Goal: Task Accomplishment & Management: Manage account settings

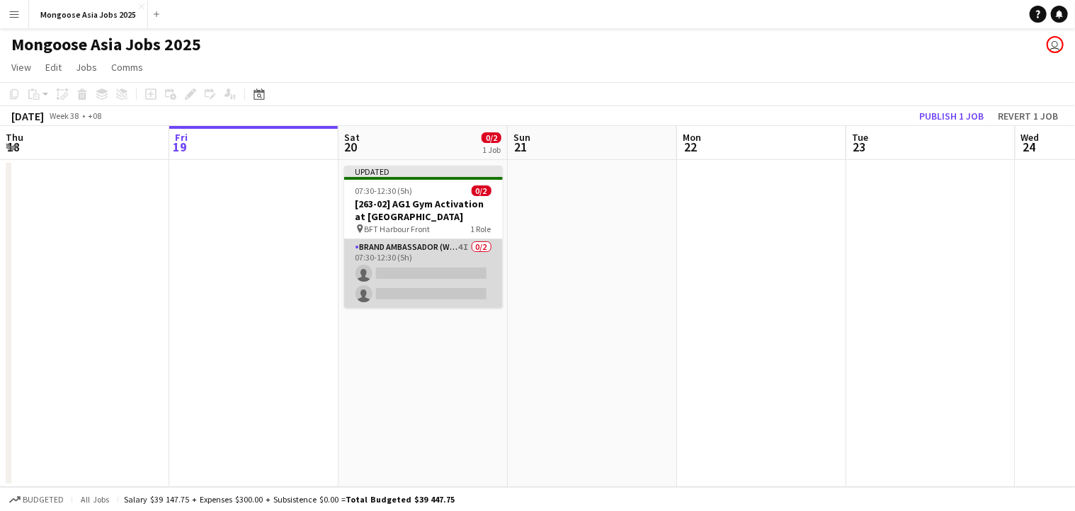
click at [378, 270] on app-card-role "Brand Ambassador (weekend) 4I 0/2 07:30-12:30 (5h) single-neutral-actions singl…" at bounding box center [423, 273] width 159 height 69
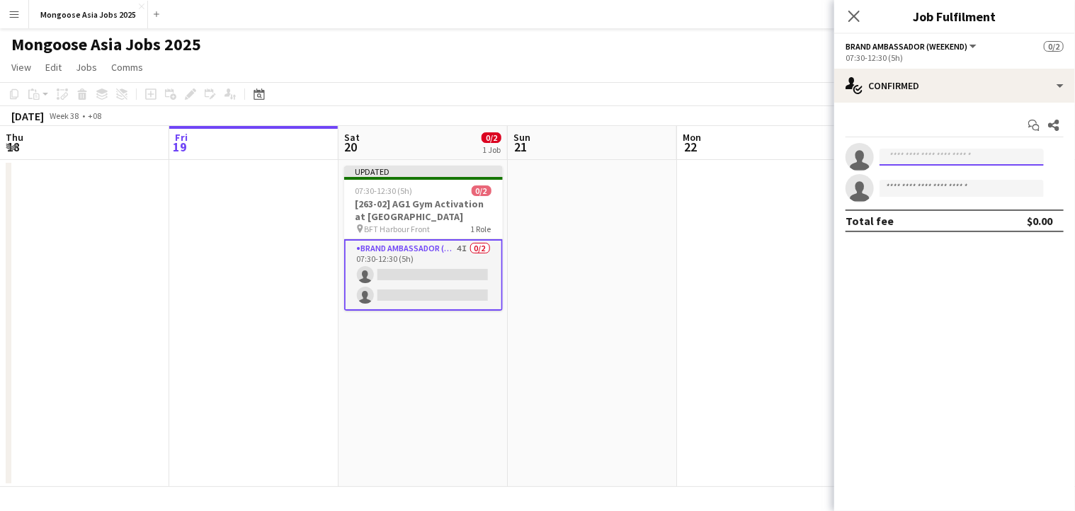
click at [953, 164] on input at bounding box center [962, 157] width 164 height 17
click at [973, 46] on button "Brand Ambassador (weekend)" at bounding box center [912, 46] width 133 height 11
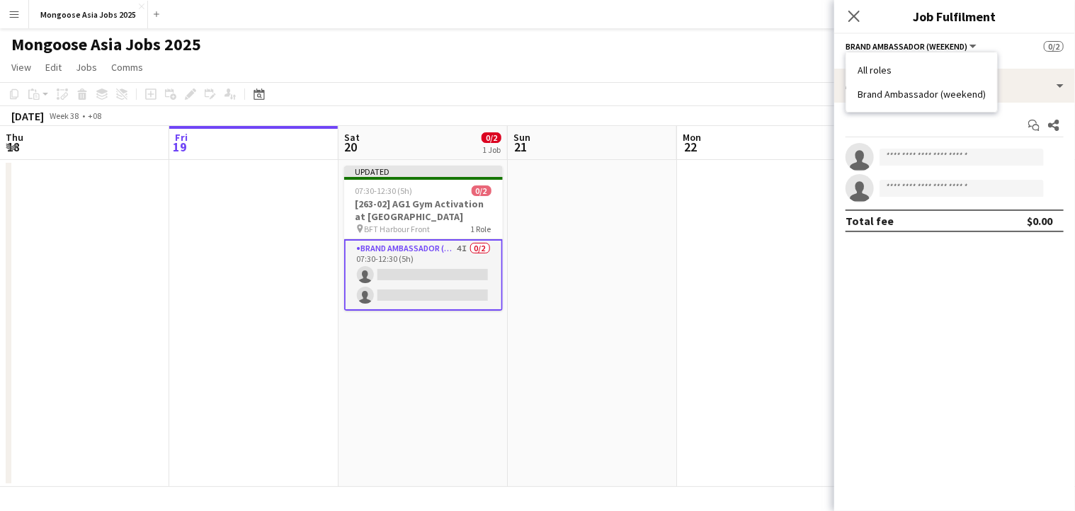
click at [791, 41] on div "Mongoose Asia Jobs 2025 user" at bounding box center [537, 41] width 1075 height 27
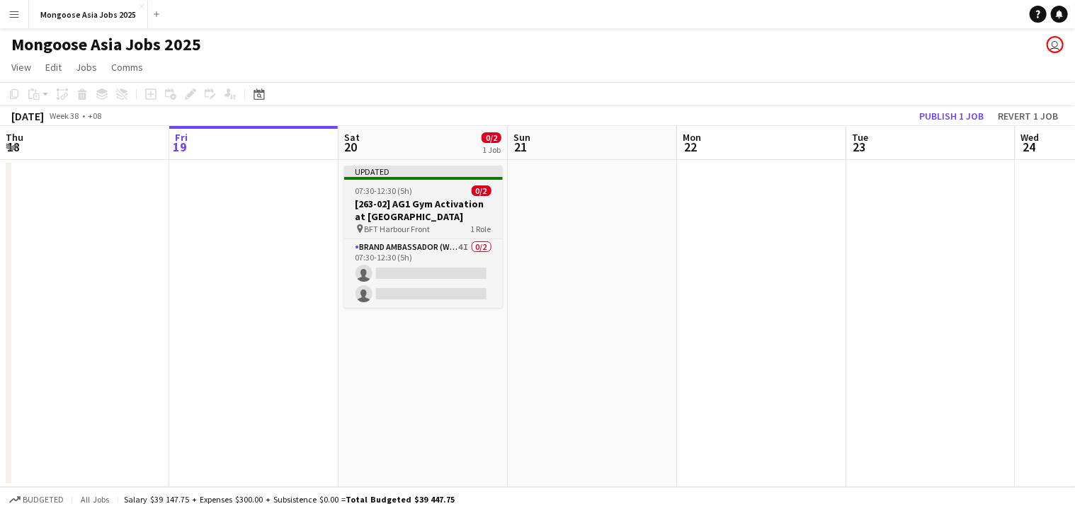
click at [408, 196] on span "07:30-12:30 (5h)" at bounding box center [384, 191] width 57 height 11
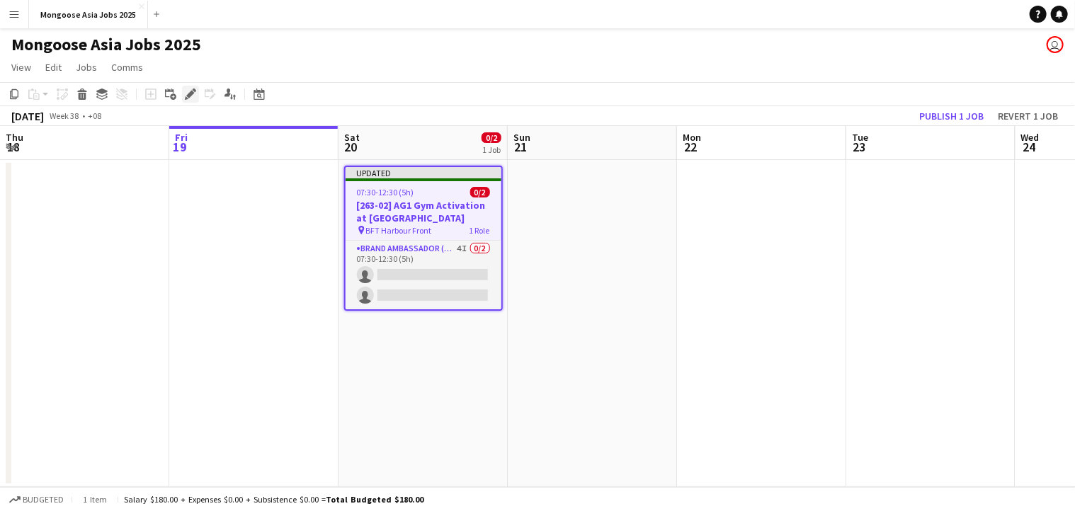
click at [189, 94] on icon at bounding box center [190, 95] width 8 height 8
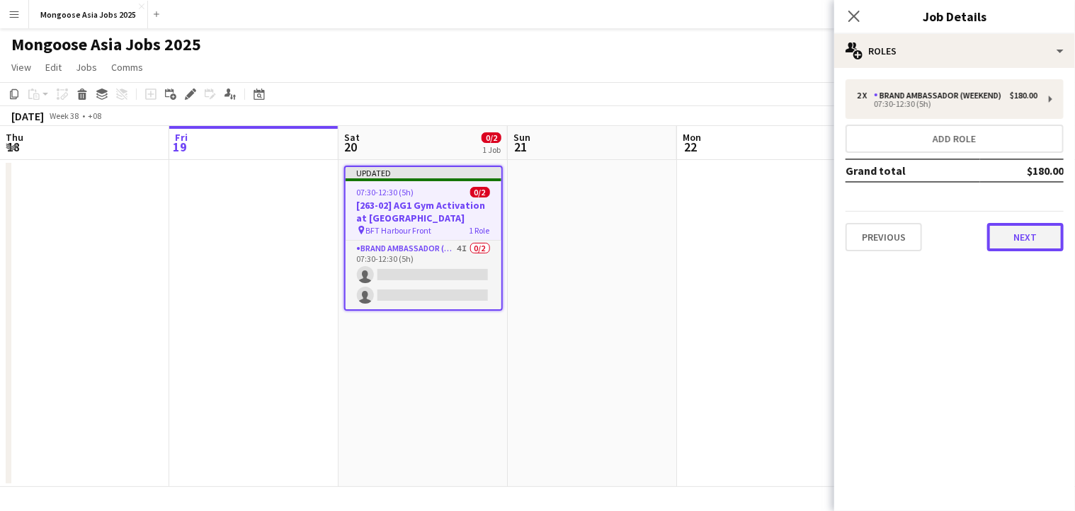
click at [1012, 233] on button "Next" at bounding box center [1026, 237] width 77 height 28
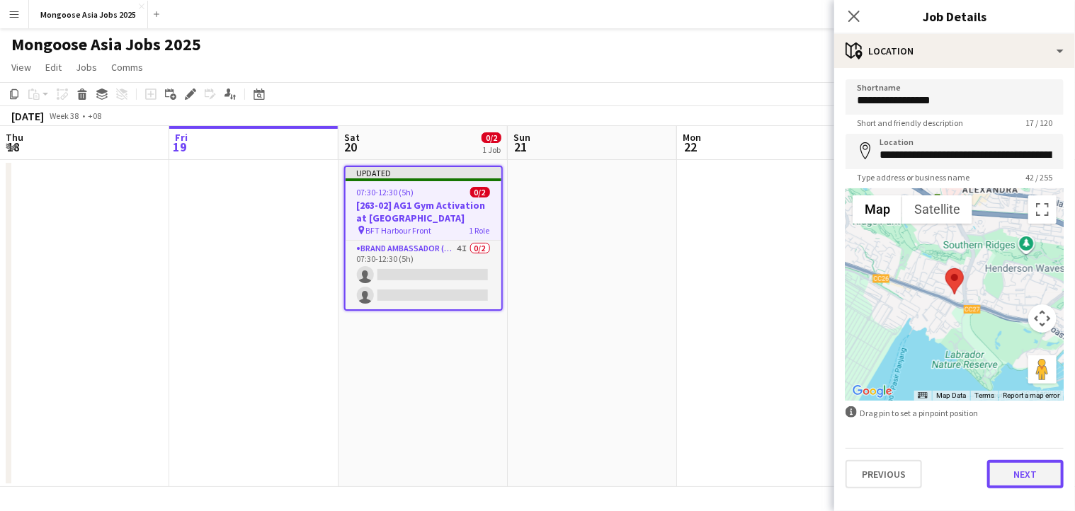
click at [1034, 468] on button "Next" at bounding box center [1026, 474] width 77 height 28
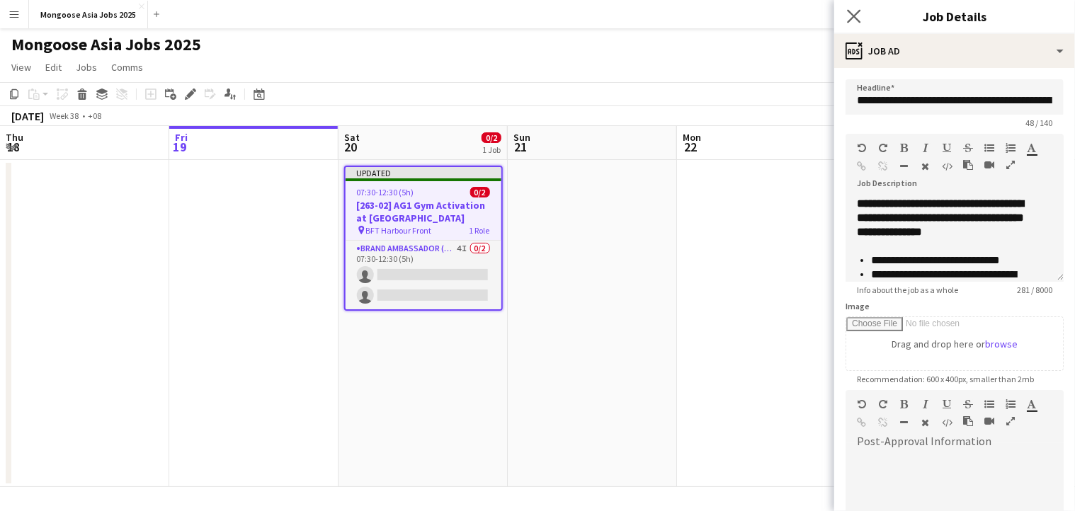
click at [850, 9] on app-icon "Close pop-in" at bounding box center [854, 16] width 21 height 21
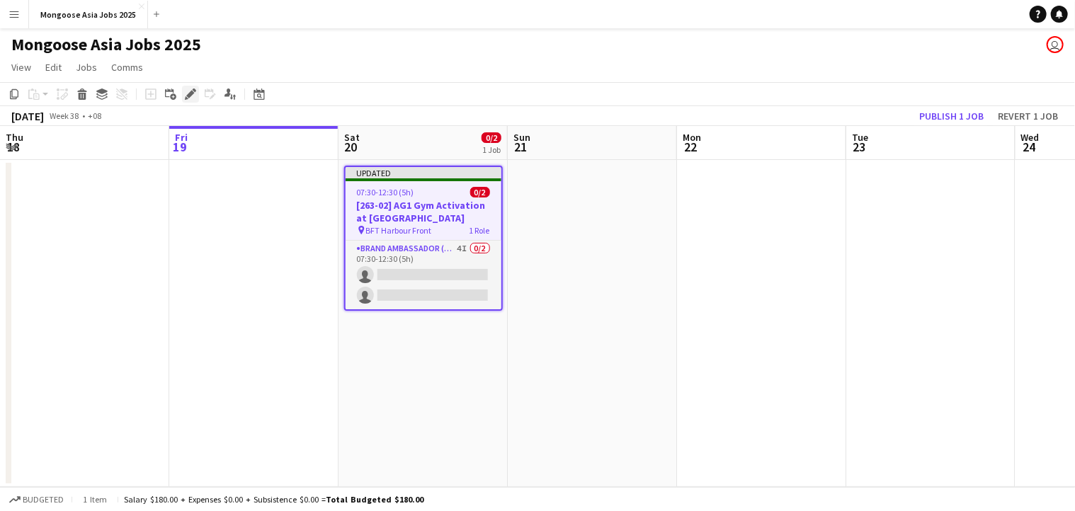
click at [184, 91] on div "Edit" at bounding box center [190, 94] width 17 height 17
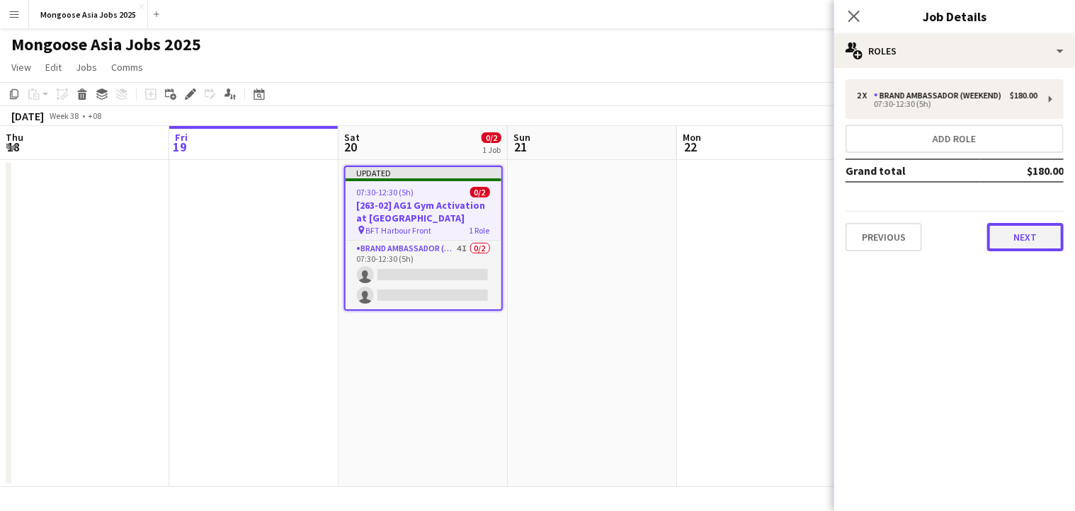
click at [1021, 237] on button "Next" at bounding box center [1026, 237] width 77 height 28
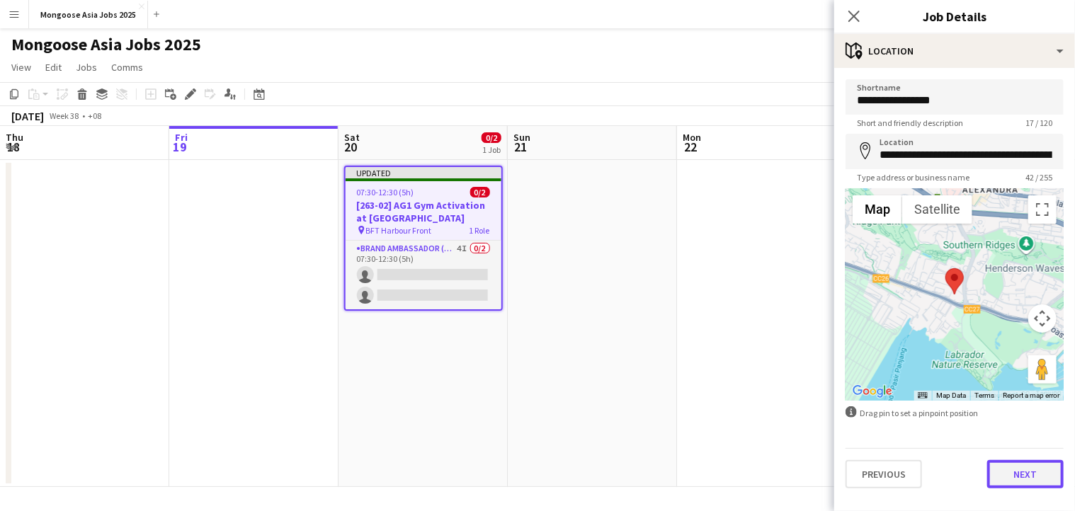
click at [1023, 482] on button "Next" at bounding box center [1026, 474] width 77 height 28
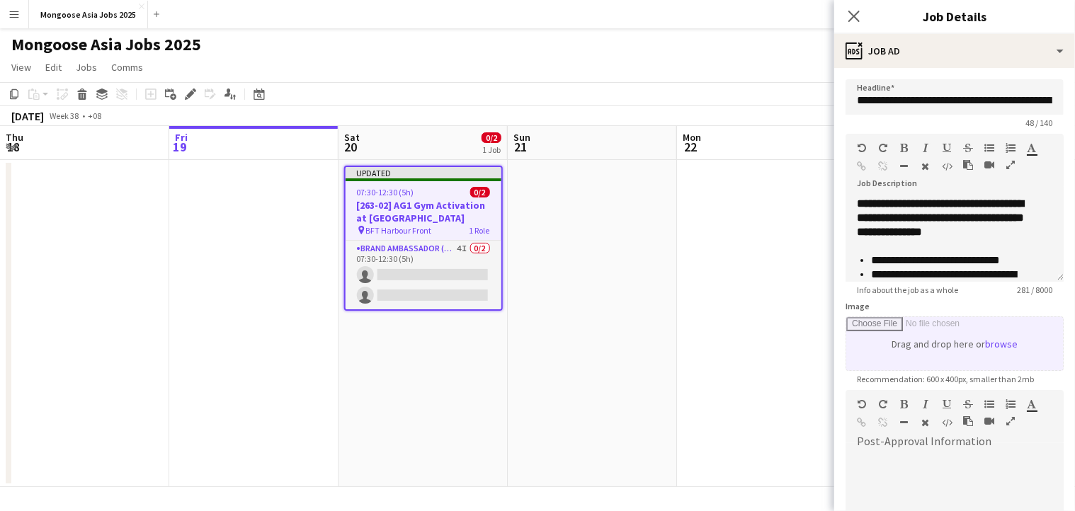
scroll to position [187, 0]
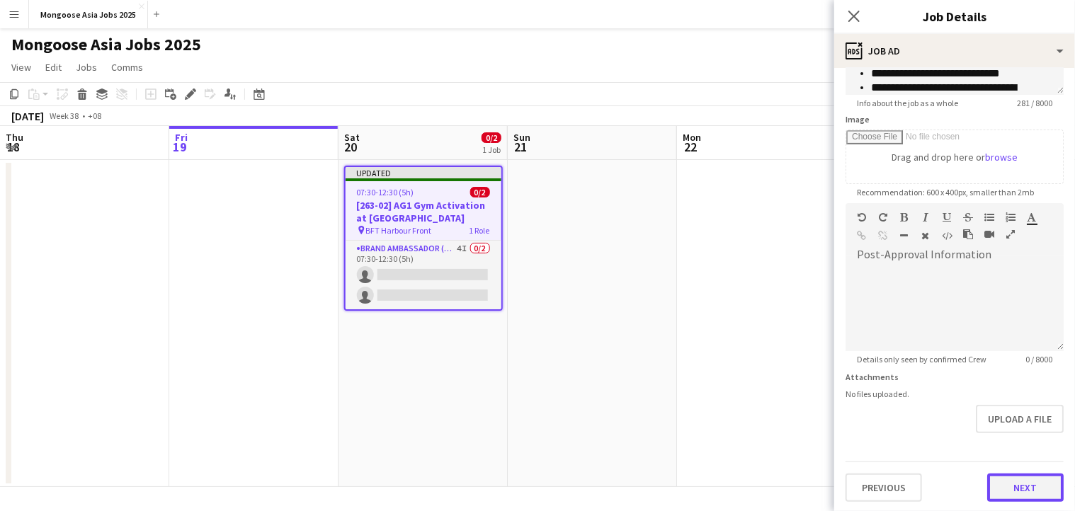
click at [1017, 482] on button "Next" at bounding box center [1026, 488] width 77 height 28
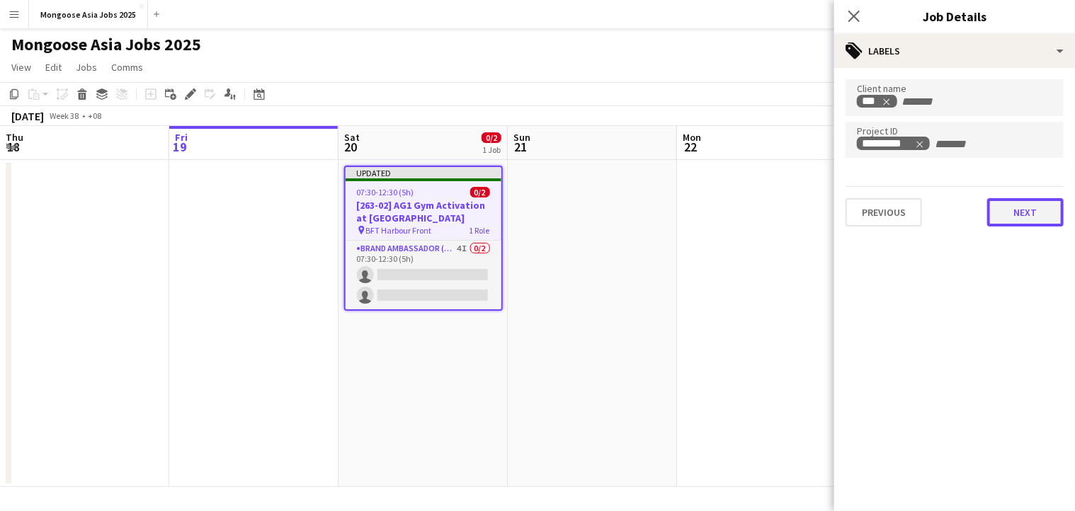
click at [1019, 213] on button "Next" at bounding box center [1026, 212] width 77 height 28
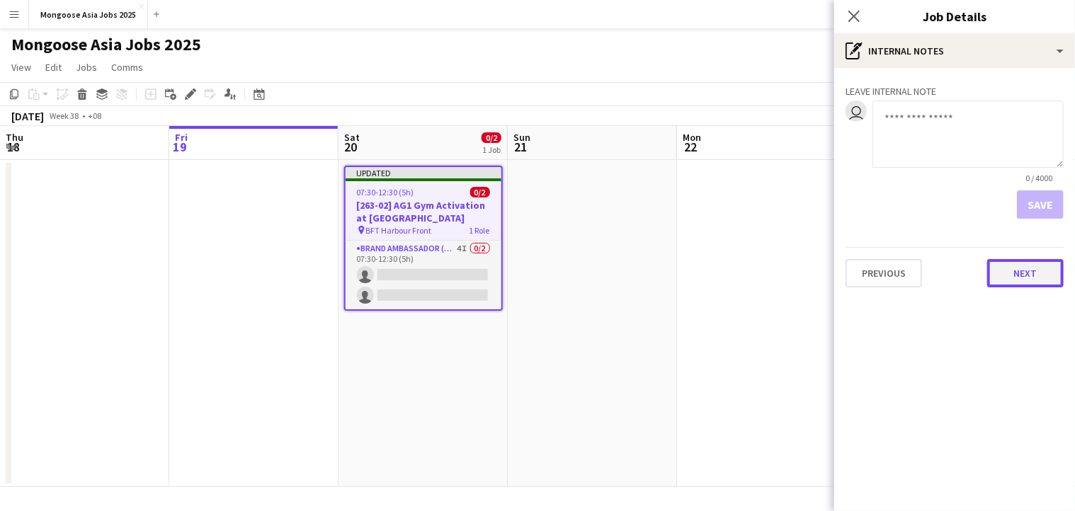
click at [1021, 277] on button "Next" at bounding box center [1026, 273] width 77 height 28
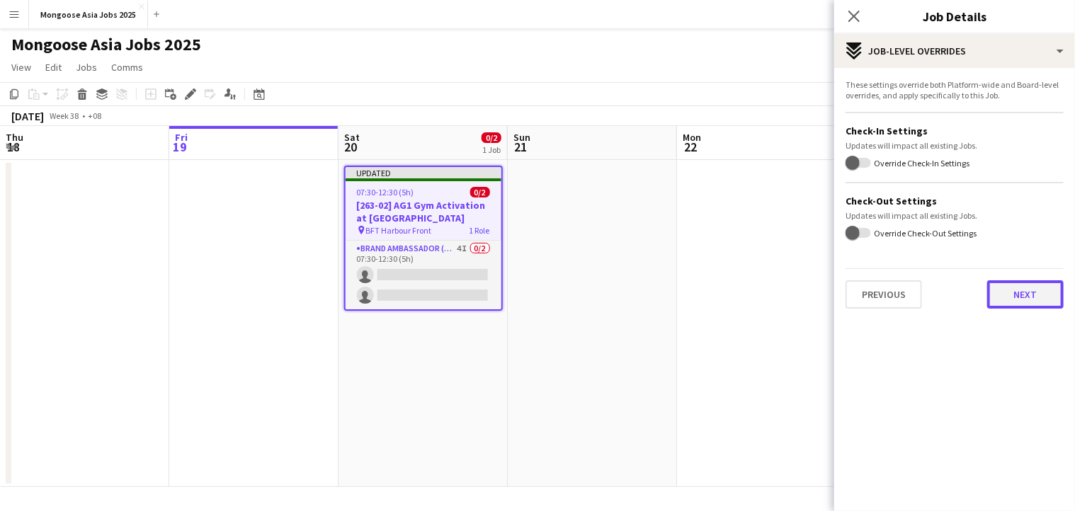
click at [1020, 299] on button "Next" at bounding box center [1026, 295] width 77 height 28
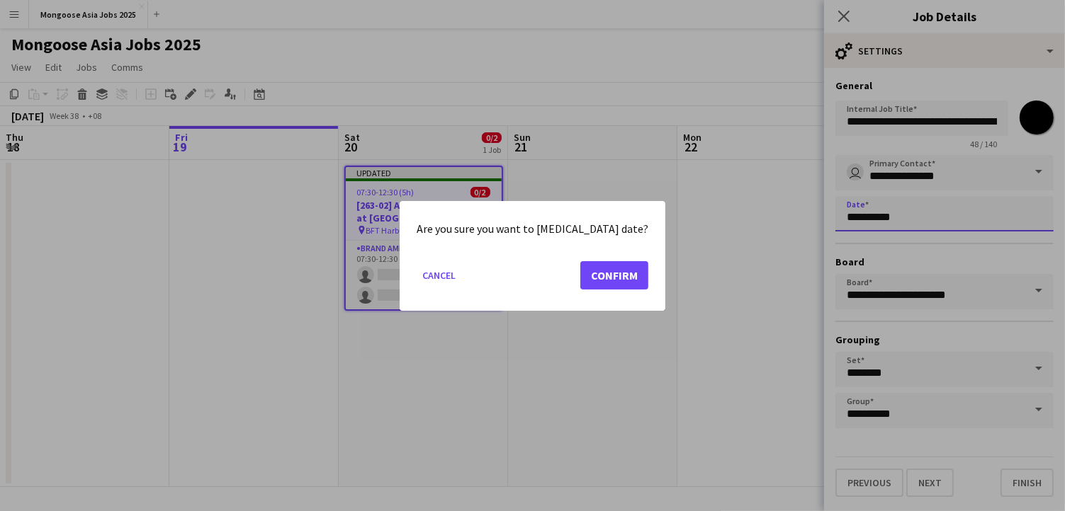
click at [961, 229] on body "Menu Boards Boards Boards All jobs Status Workforce Workforce My Workforce Recr…" at bounding box center [532, 255] width 1065 height 511
click at [596, 279] on button "Confirm" at bounding box center [614, 275] width 68 height 28
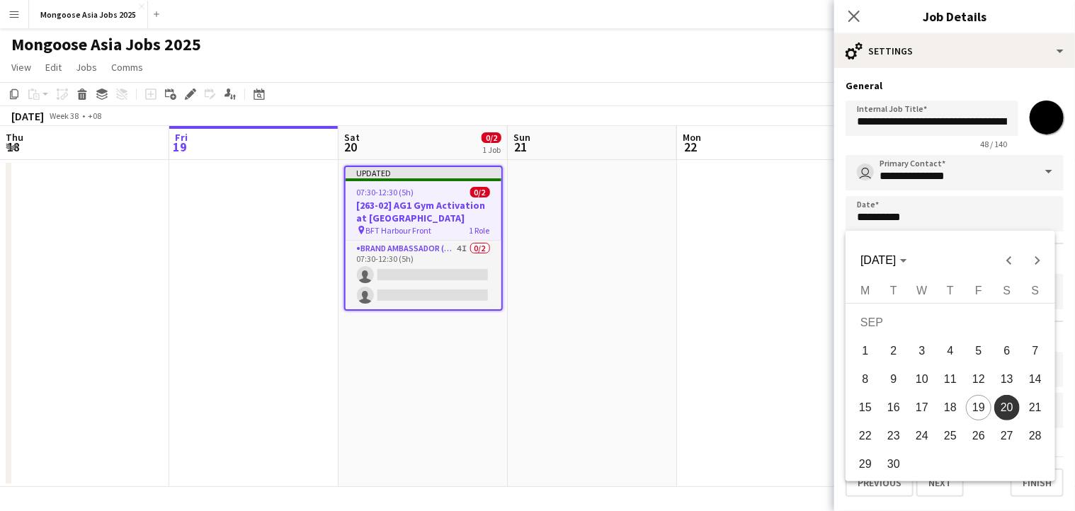
click at [1005, 434] on span "27" at bounding box center [1008, 437] width 26 height 26
type input "**********"
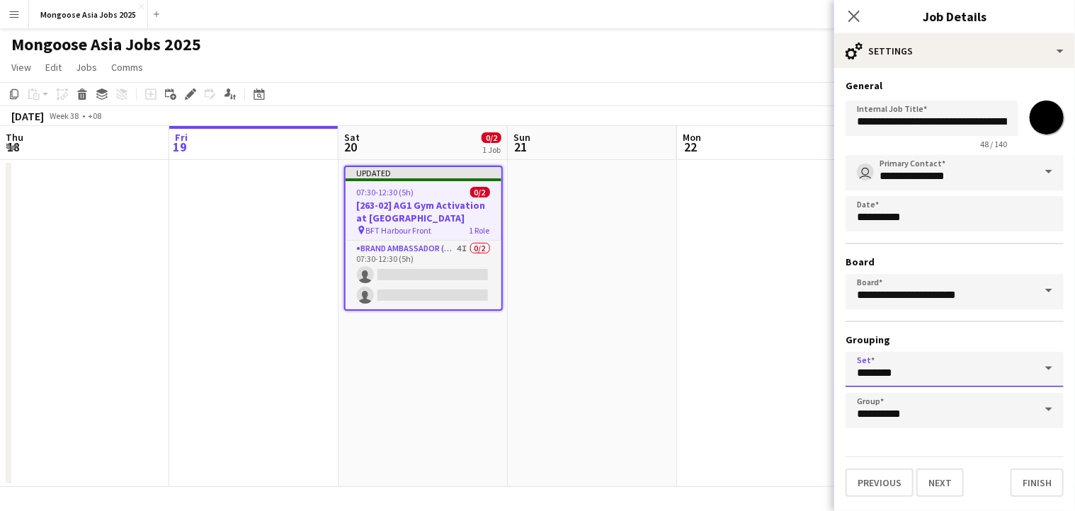
click at [1022, 374] on input "********" at bounding box center [955, 369] width 218 height 35
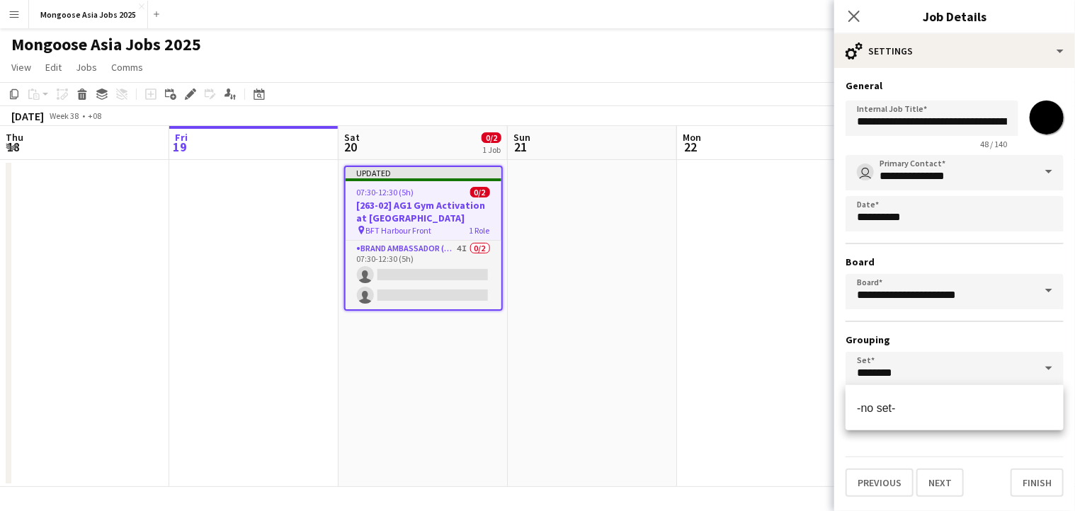
click at [1051, 366] on span at bounding box center [1049, 369] width 30 height 34
click at [1028, 329] on div "**********" at bounding box center [955, 291] width 218 height 273
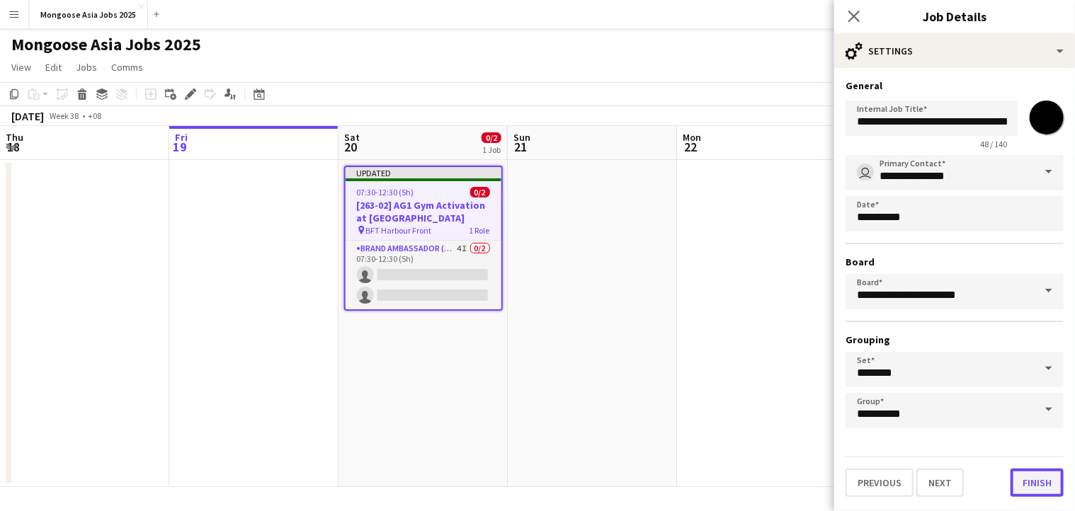
click at [1031, 479] on button "Finish" at bounding box center [1037, 483] width 53 height 28
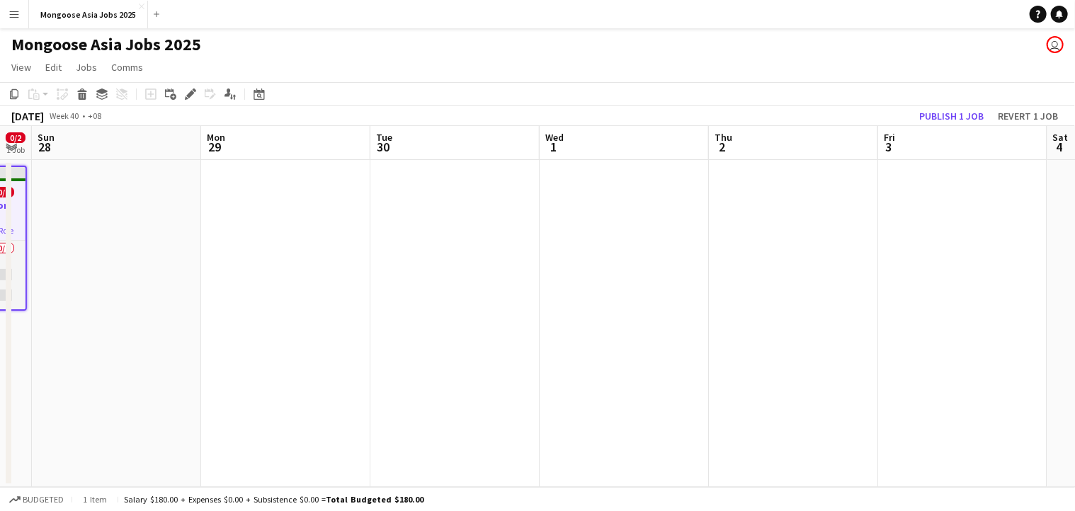
scroll to position [0, 421]
